Goal: Find specific page/section: Find specific page/section

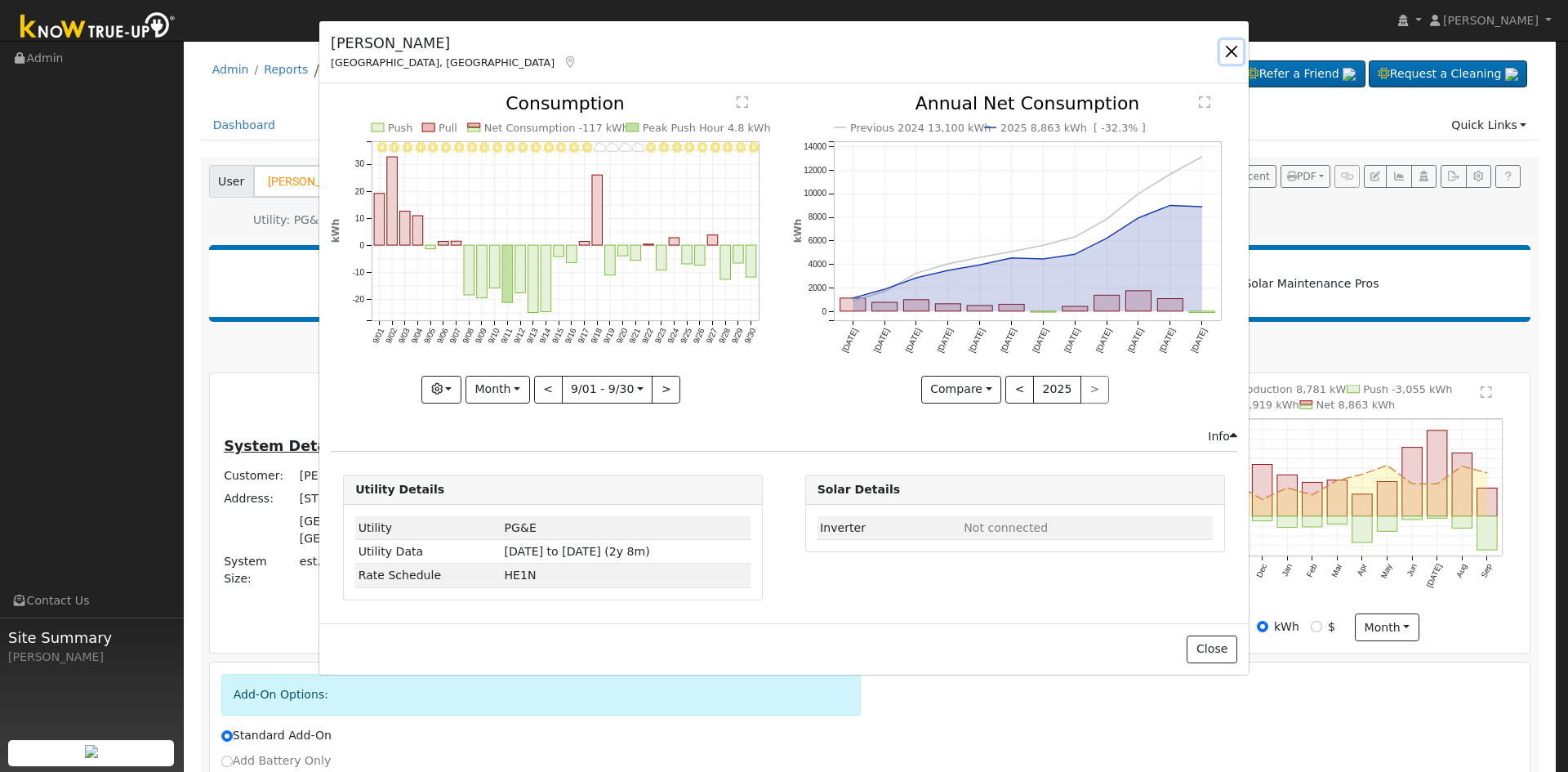
click at [1231, 51] on button "button" at bounding box center [1232, 52] width 23 height 23
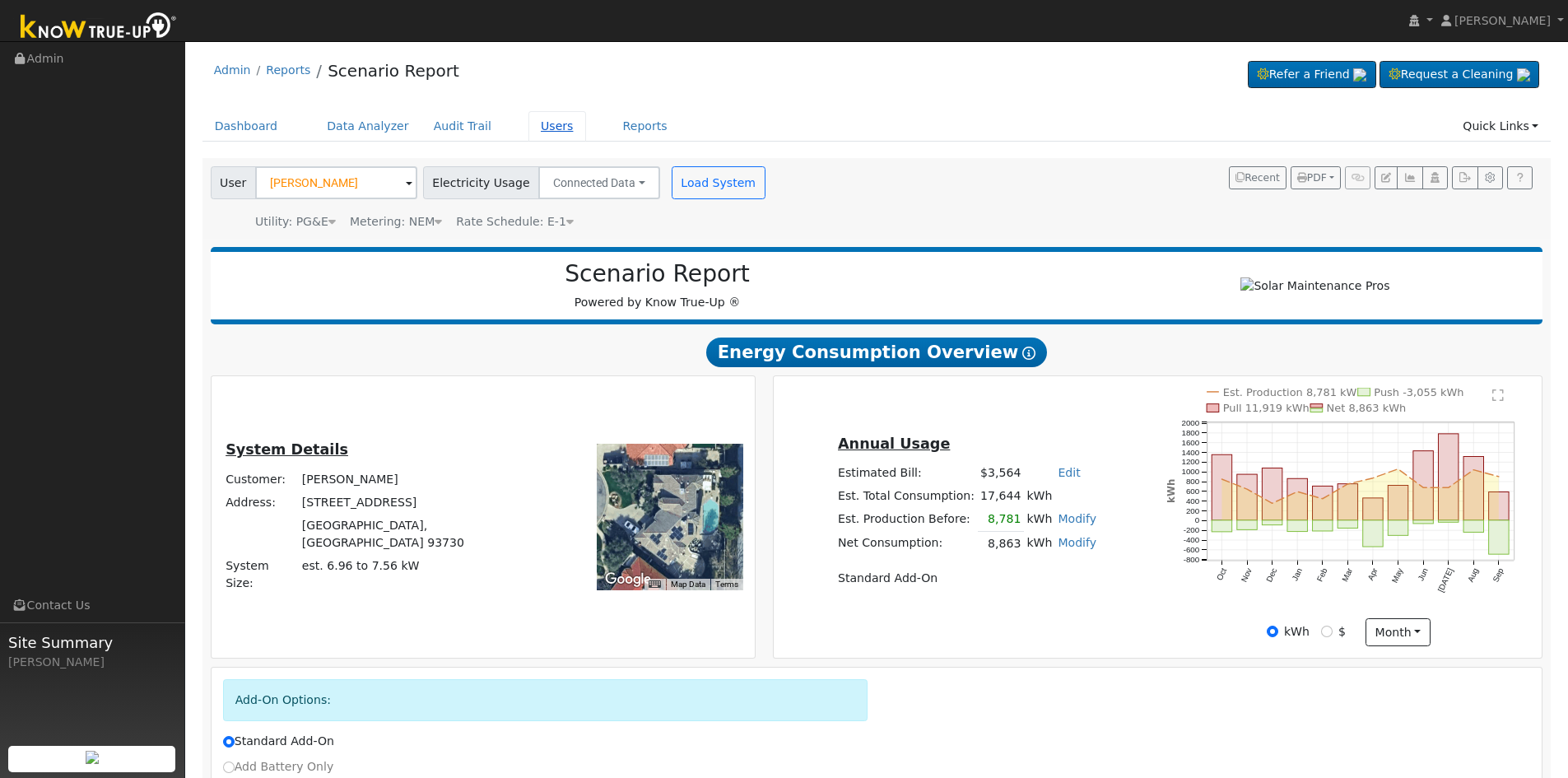
click at [531, 124] on link "Users" at bounding box center [557, 126] width 58 height 31
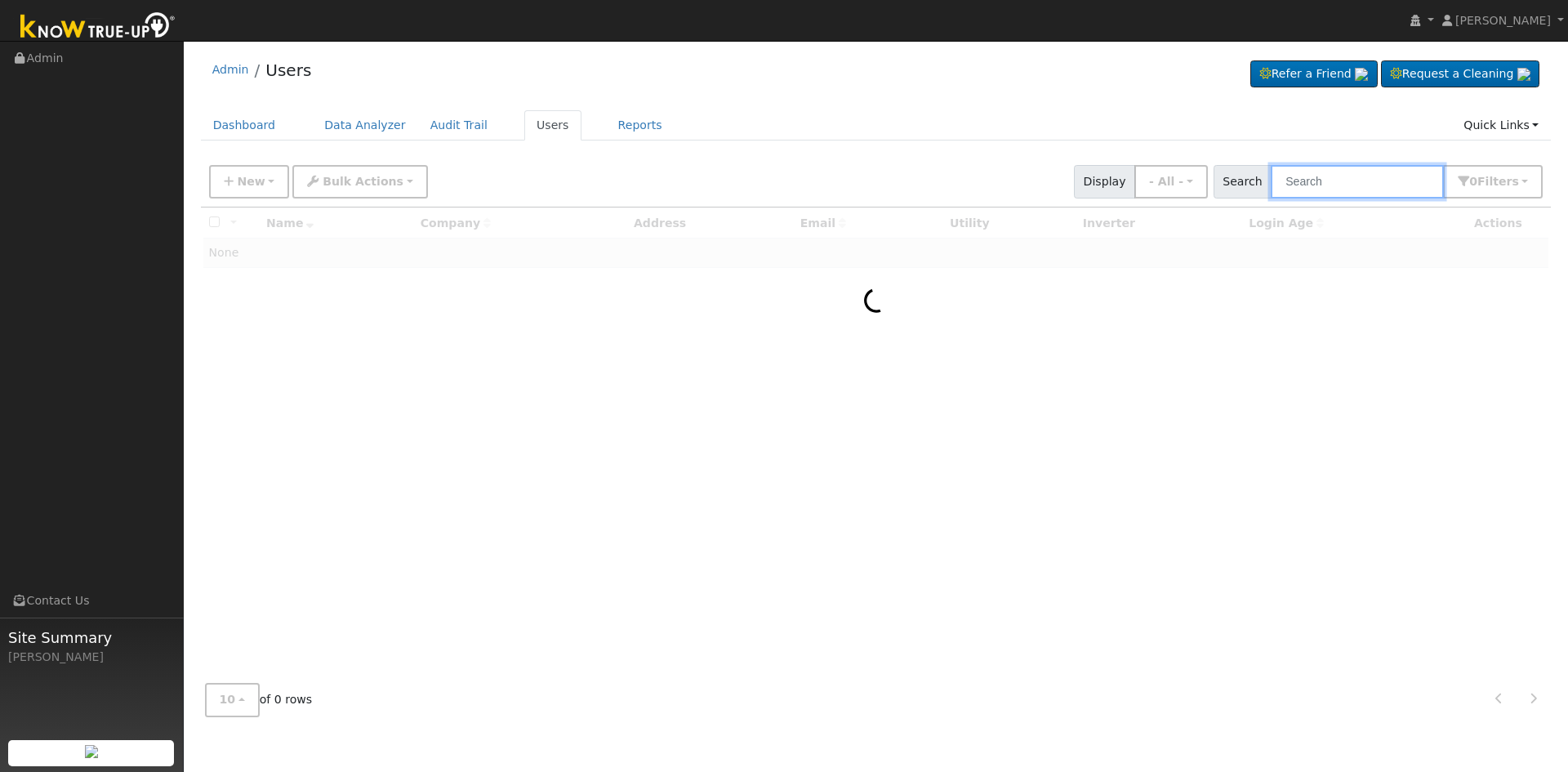
click at [1319, 172] on input "text" at bounding box center [1357, 182] width 173 height 33
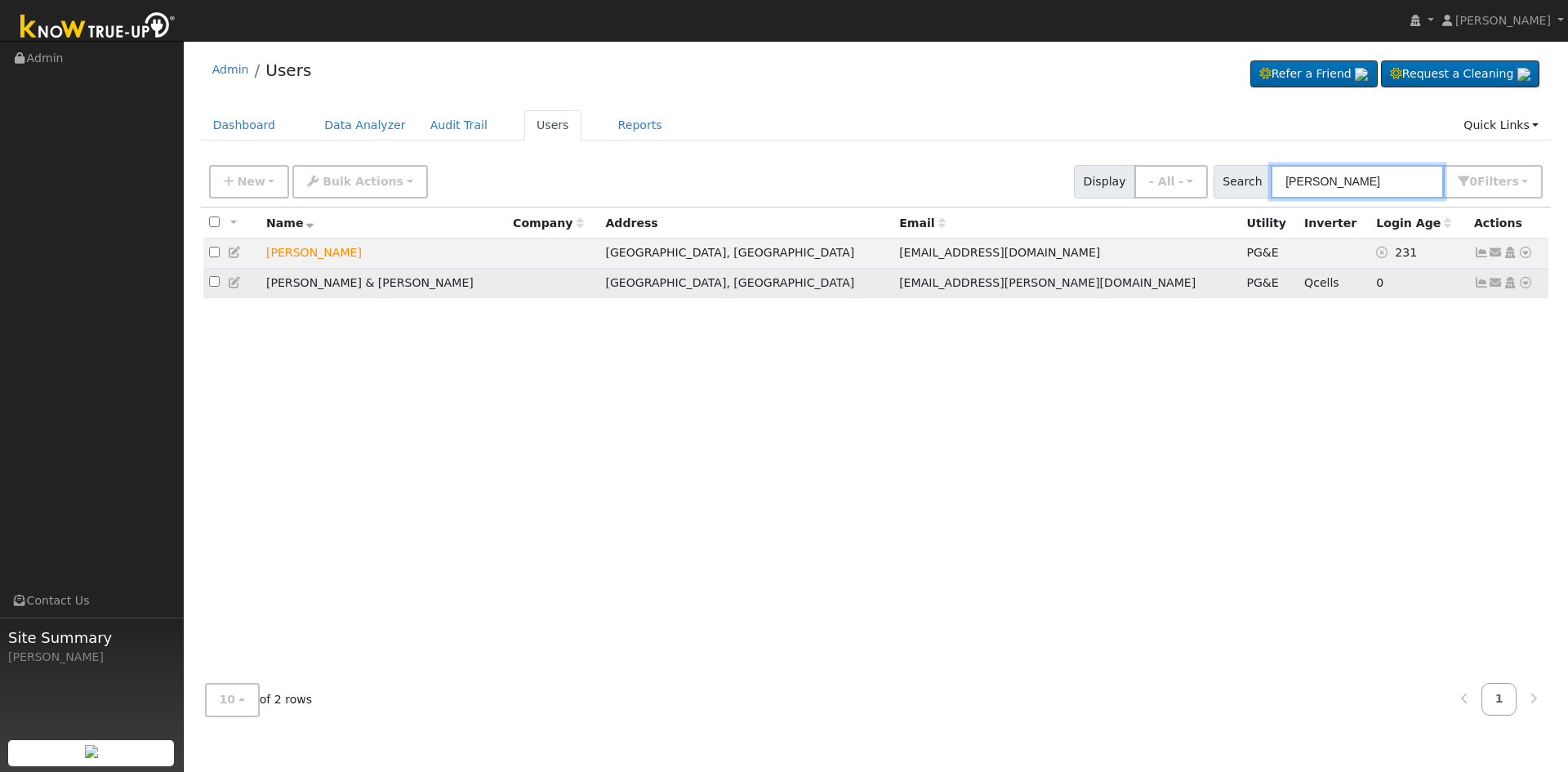
type input "[PERSON_NAME]"
click at [1529, 287] on icon at bounding box center [1525, 283] width 14 height 11
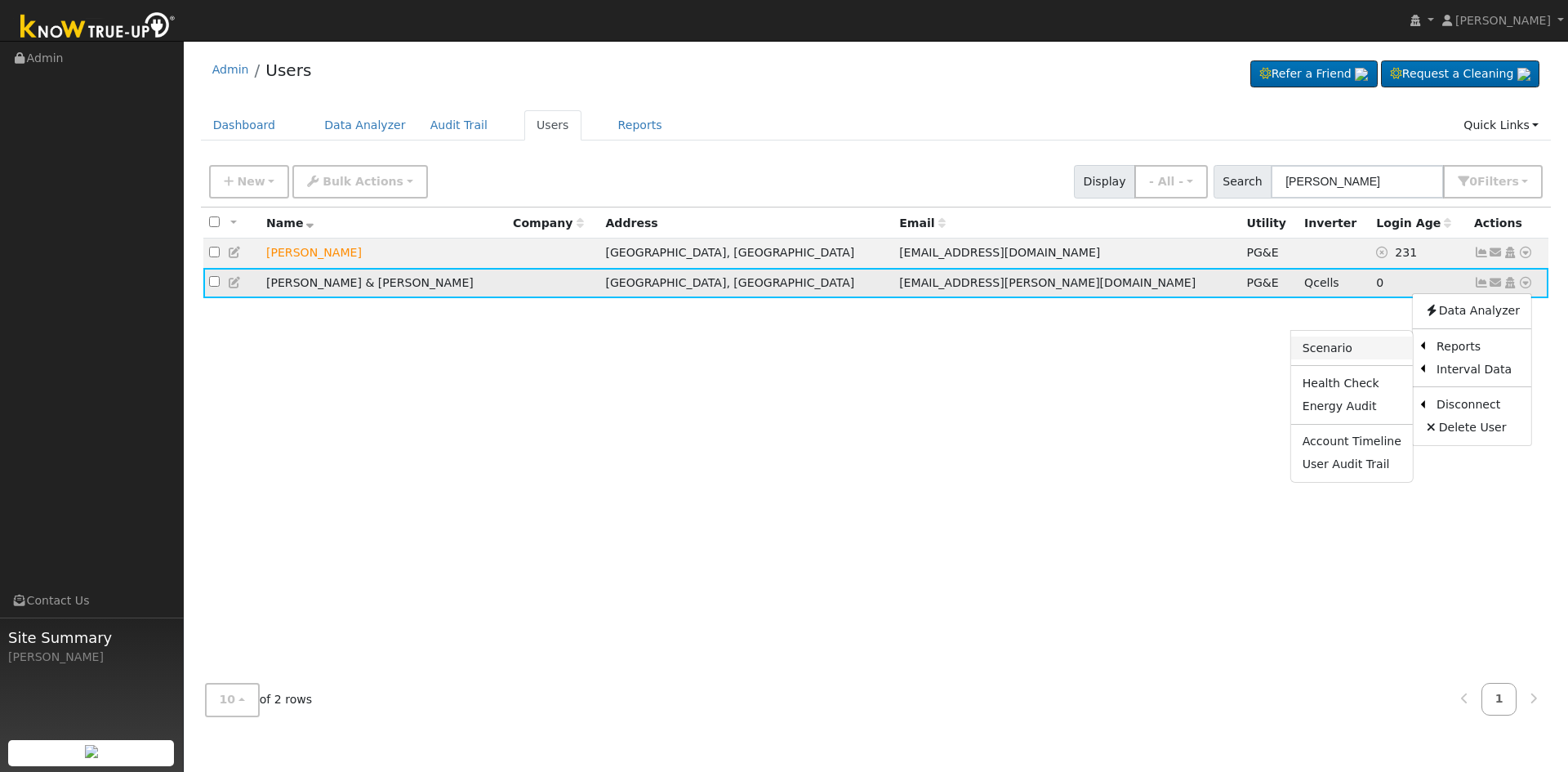
click at [1368, 352] on link "Scenario" at bounding box center [1352, 348] width 121 height 23
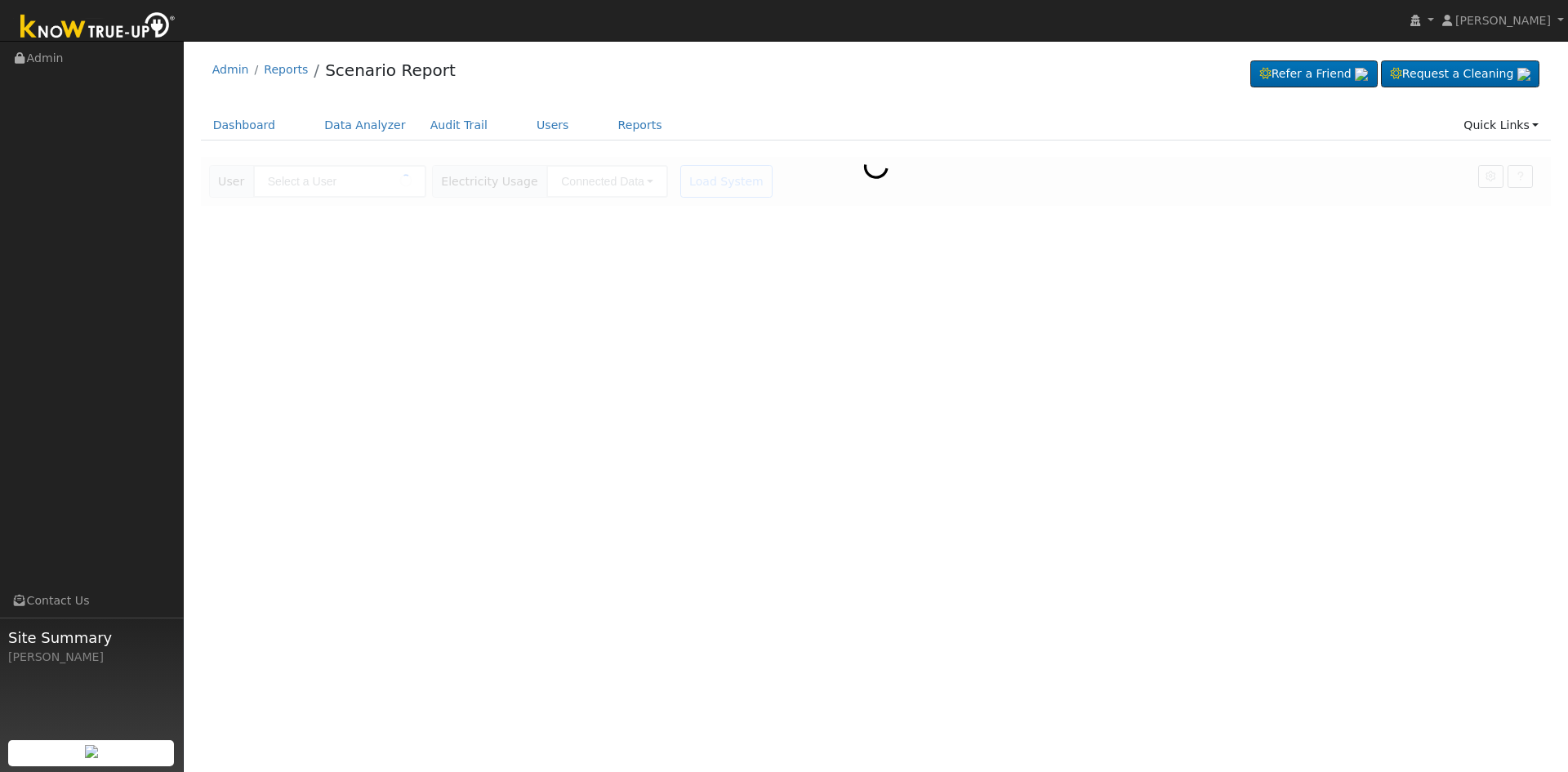
type input "Zach & Kerena Reinhold"
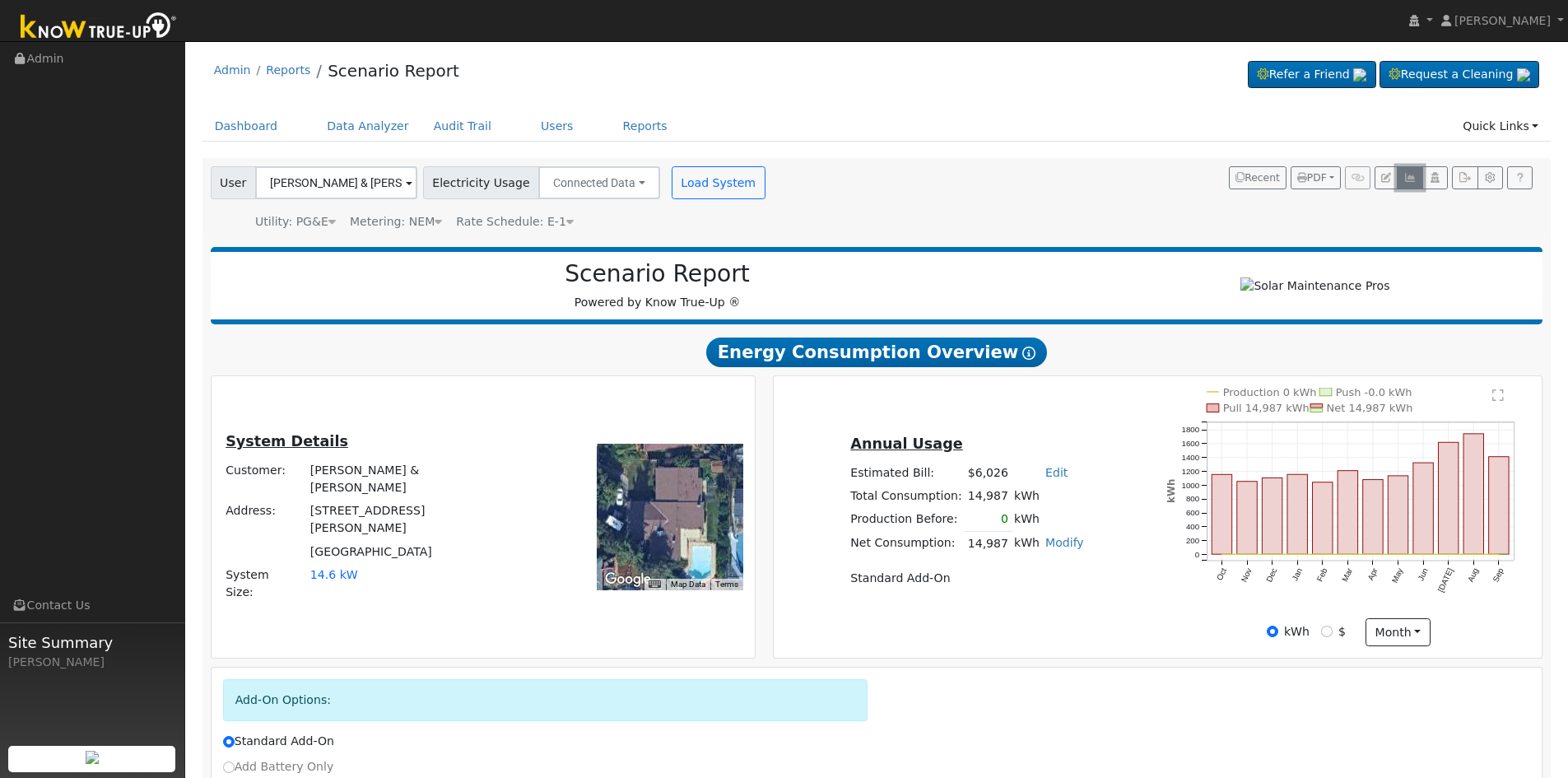
click at [1412, 175] on icon "button" at bounding box center [1409, 178] width 13 height 10
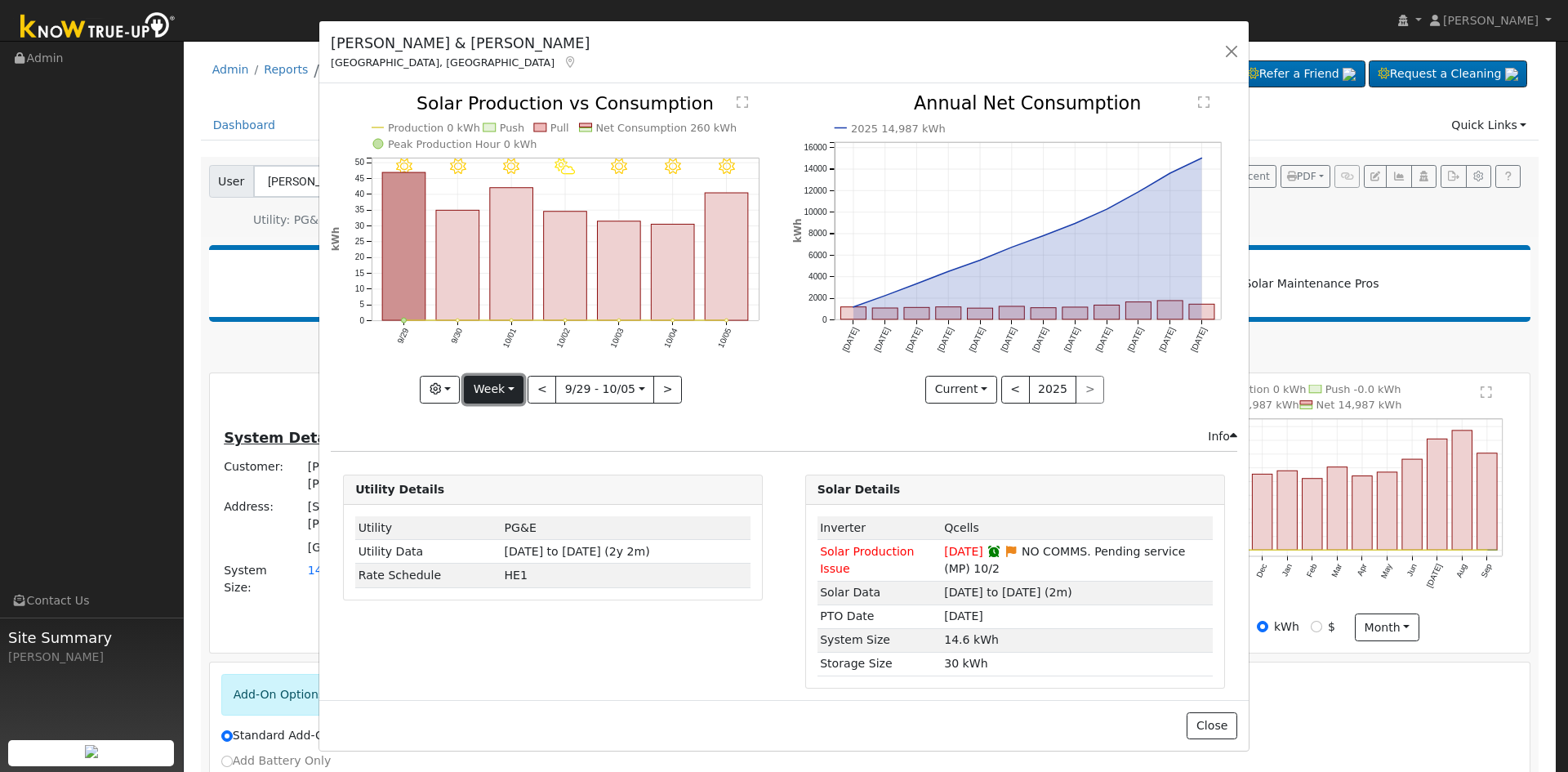
click at [498, 391] on button "Week" at bounding box center [494, 389] width 59 height 28
click at [498, 470] on link "Month" at bounding box center [521, 469] width 114 height 23
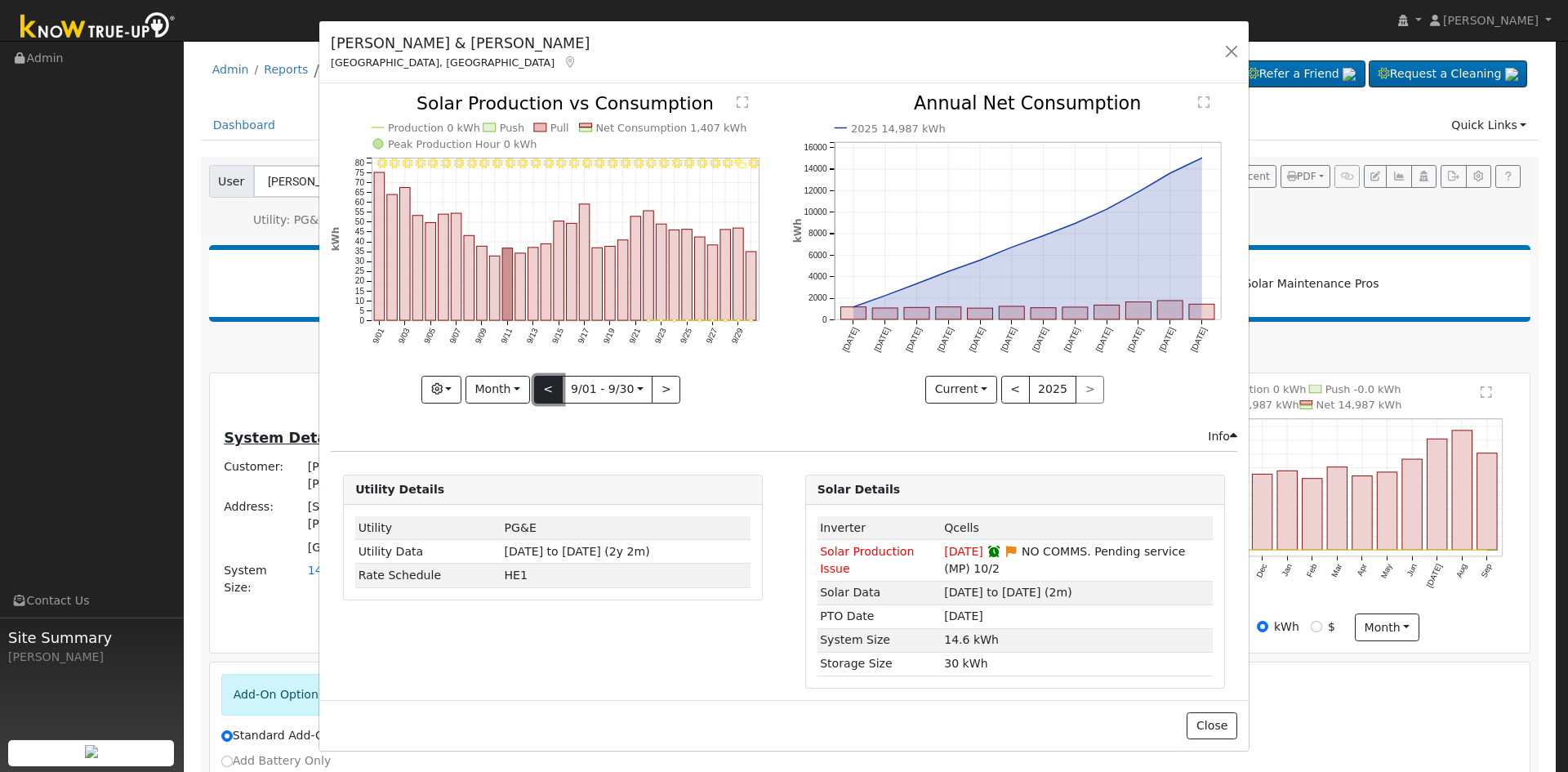
click at [543, 388] on button "<" at bounding box center [548, 389] width 29 height 28
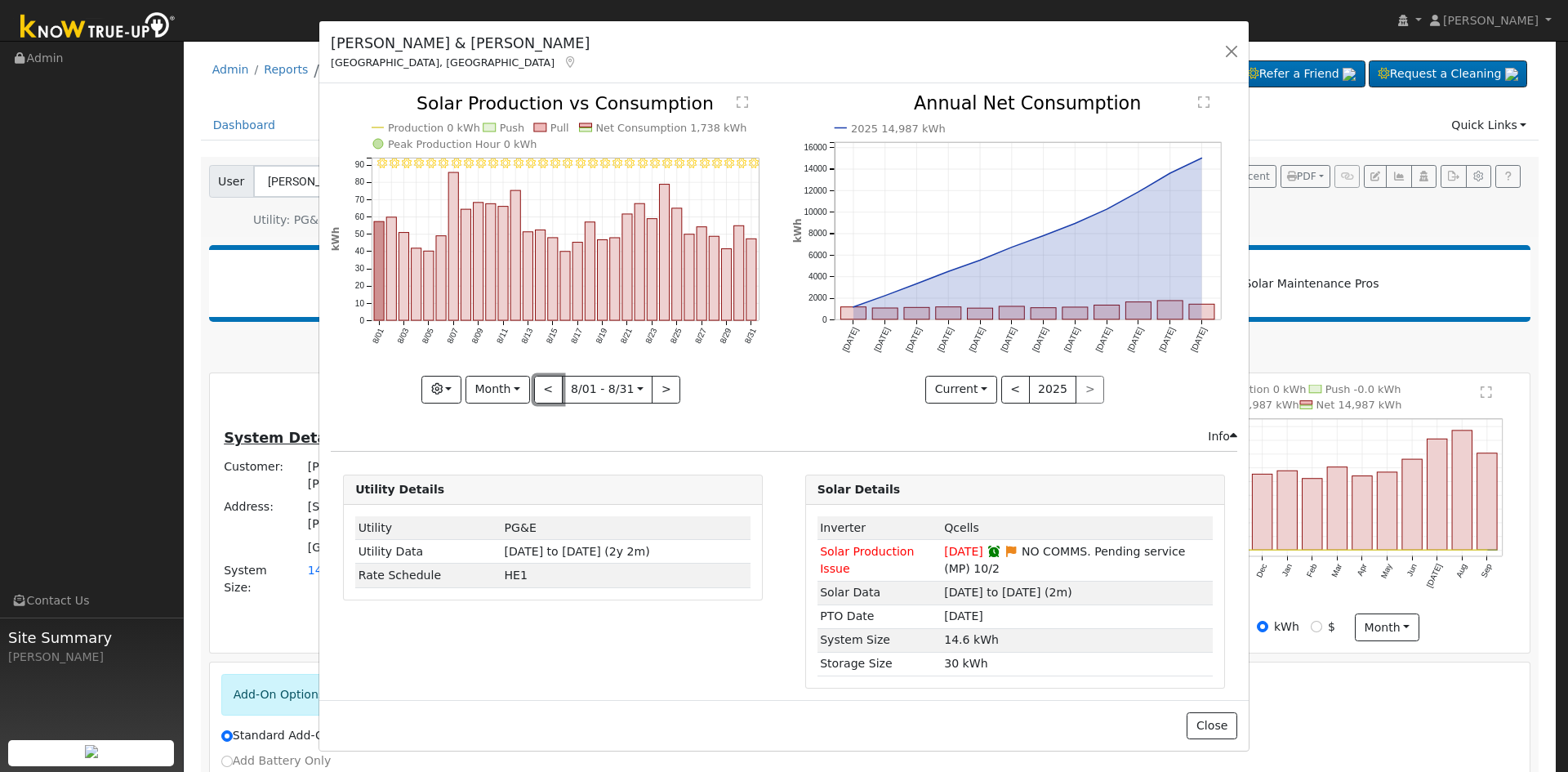
click at [545, 386] on button "<" at bounding box center [548, 389] width 29 height 28
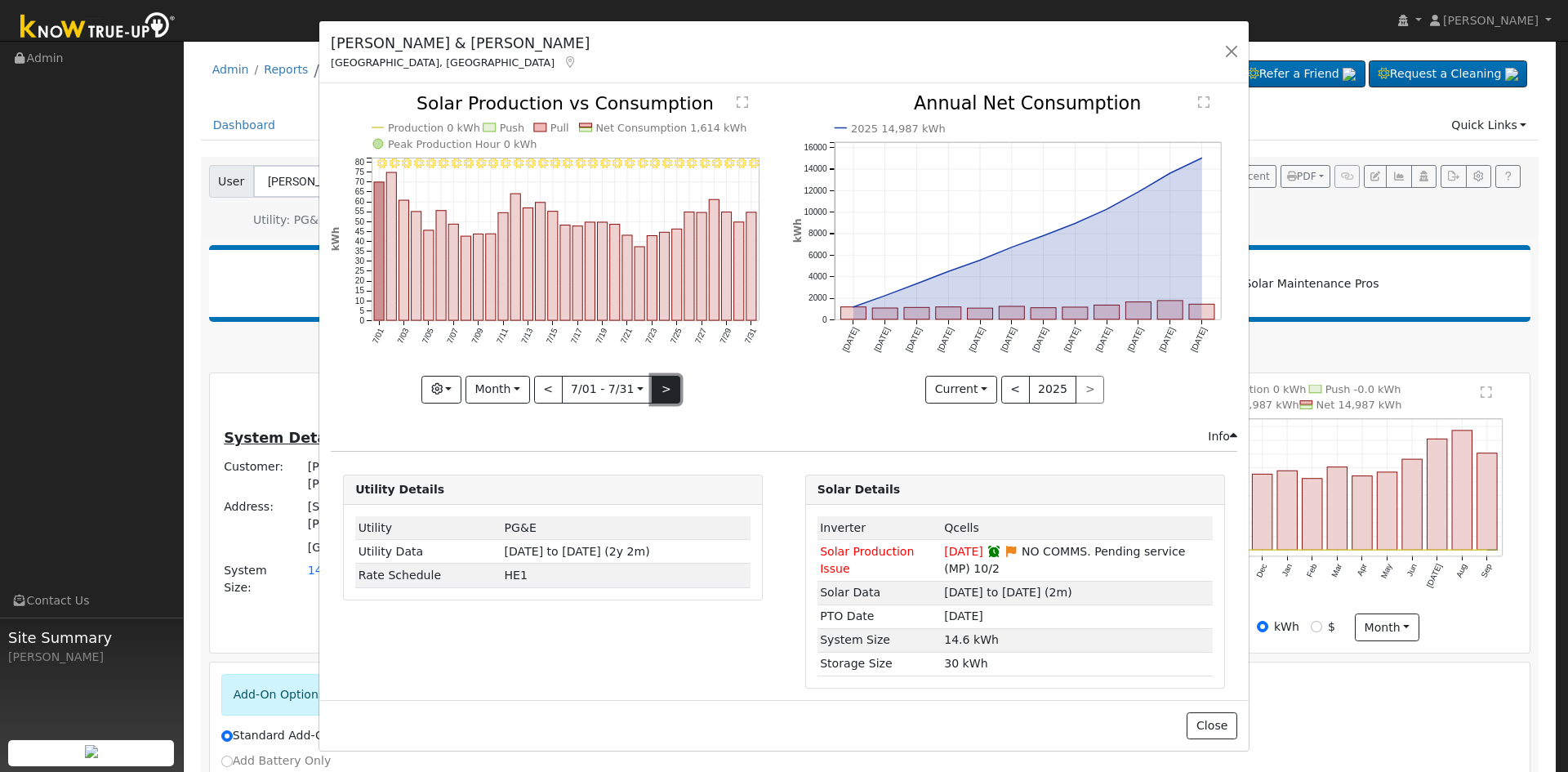
click at [660, 385] on button ">" at bounding box center [666, 389] width 29 height 28
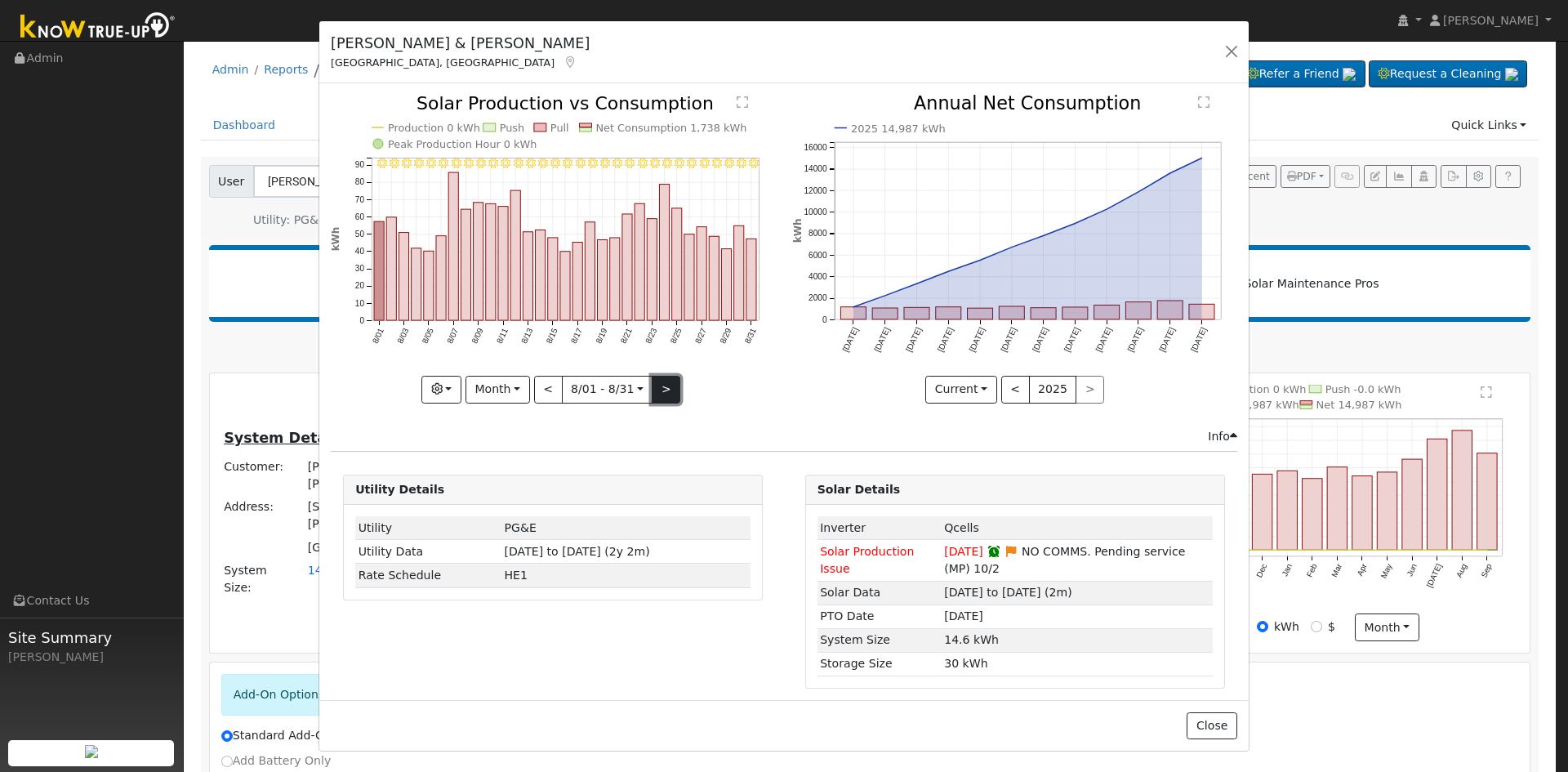
click at [659, 385] on button ">" at bounding box center [666, 389] width 29 height 28
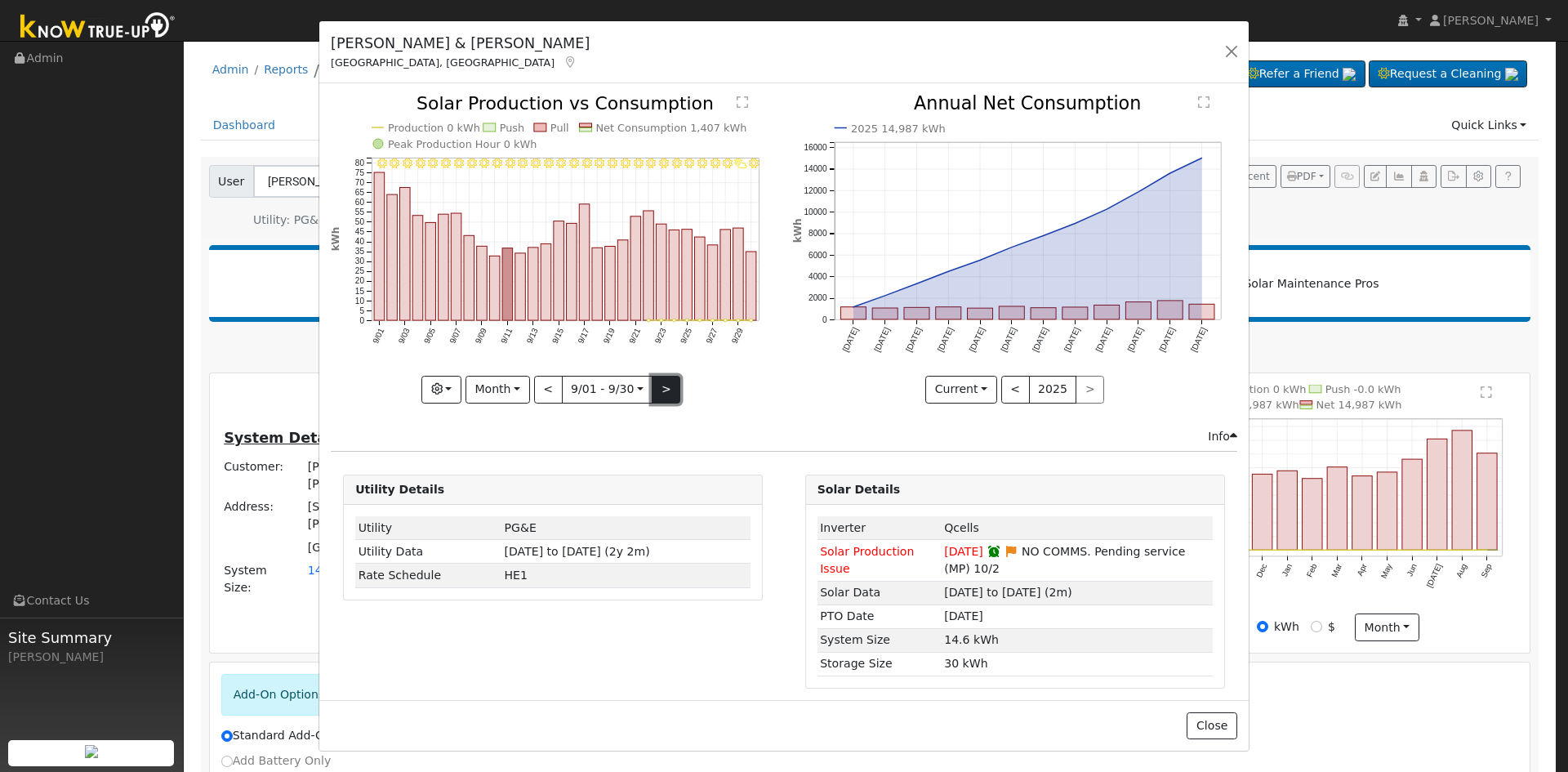
click at [664, 379] on button ">" at bounding box center [666, 389] width 29 height 28
type input "2025-10-01"
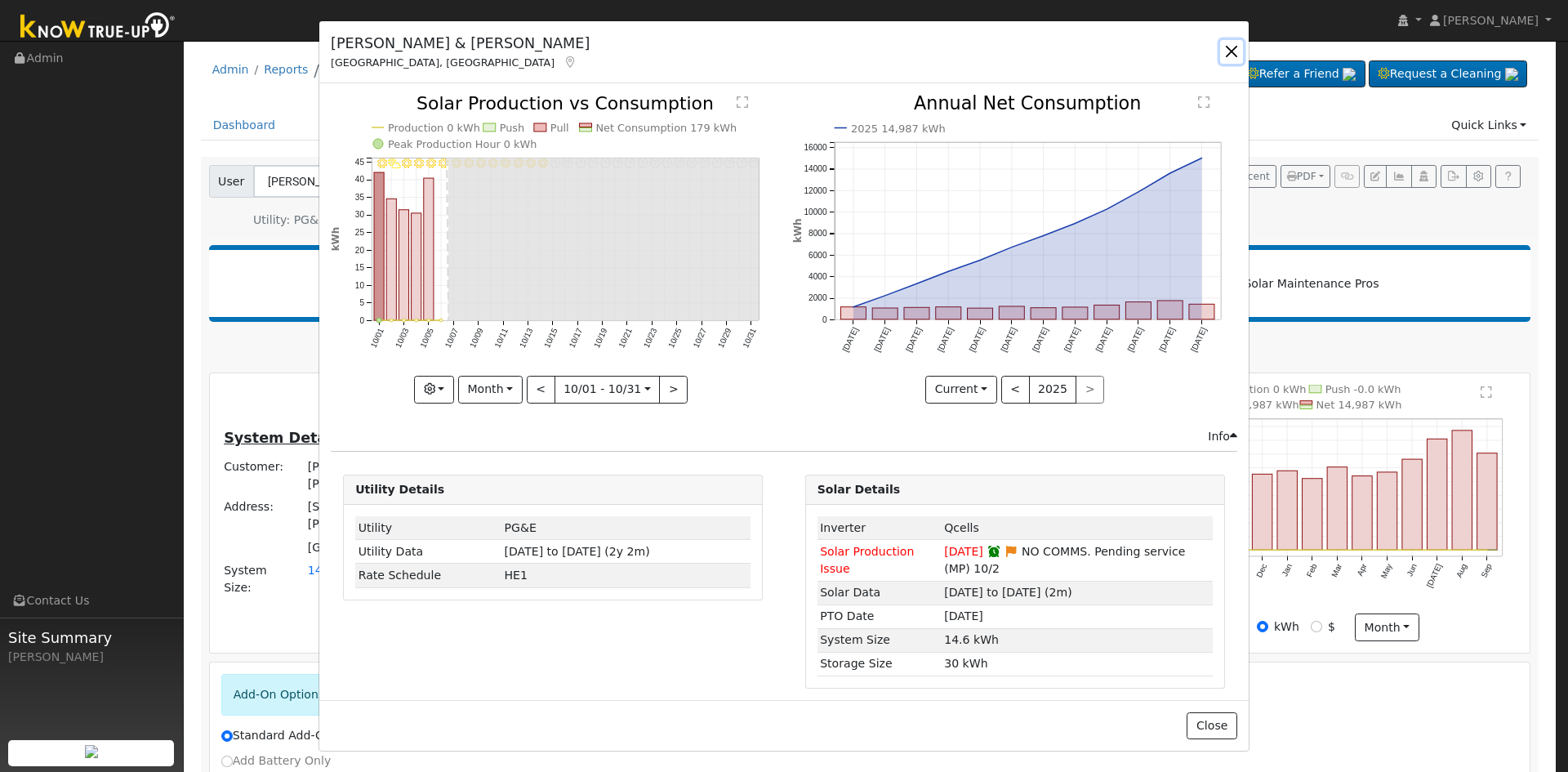
click at [1227, 48] on button "button" at bounding box center [1232, 52] width 23 height 23
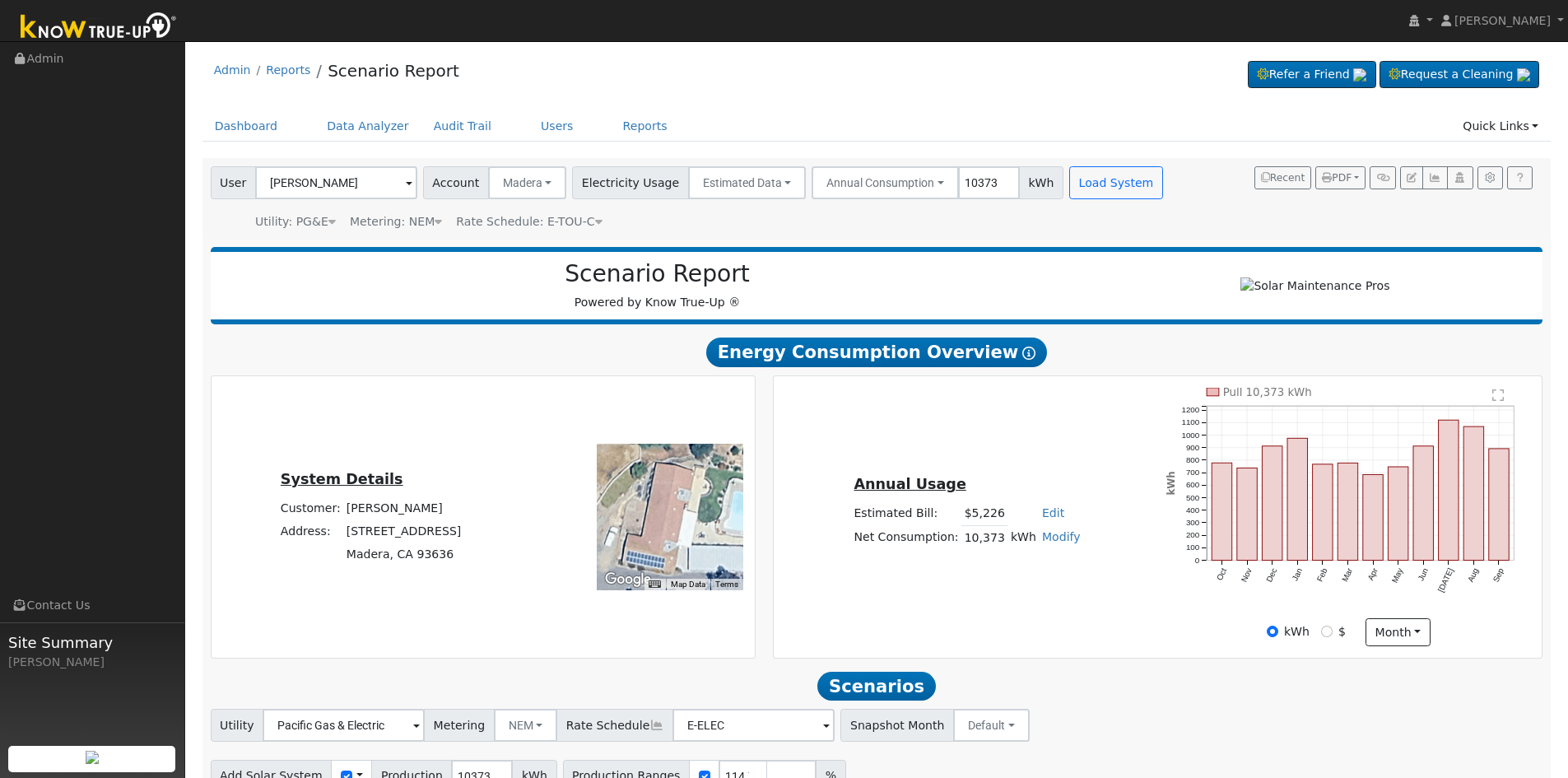
select select "9"
click at [1460, 172] on button "button" at bounding box center [1459, 178] width 26 height 23
click at [1460, 174] on icon "button" at bounding box center [1459, 178] width 13 height 10
click at [528, 125] on link "Users" at bounding box center [557, 126] width 58 height 31
